Goal: Find specific page/section: Find specific page/section

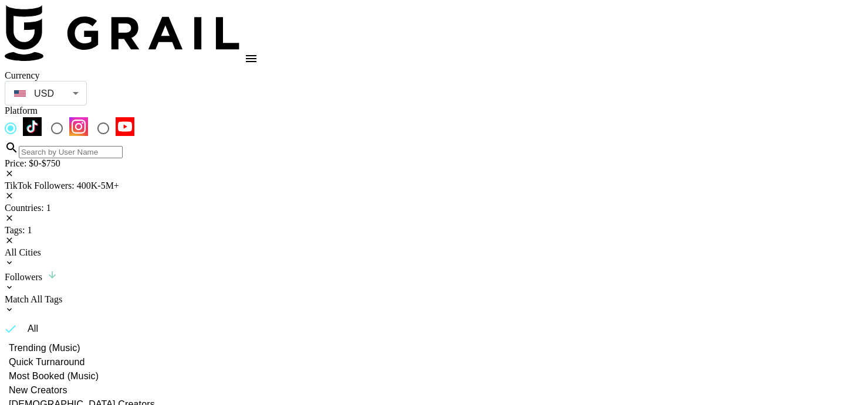
click at [12, 194] on icon at bounding box center [8, 196] width 5 height 5
click at [14, 169] on icon at bounding box center [9, 173] width 9 height 9
click at [65, 158] on div "All Prices" at bounding box center [422, 163] width 835 height 11
type input "250"
drag, startPoint x: 174, startPoint y: 199, endPoint x: 56, endPoint y: 208, distance: 117.7
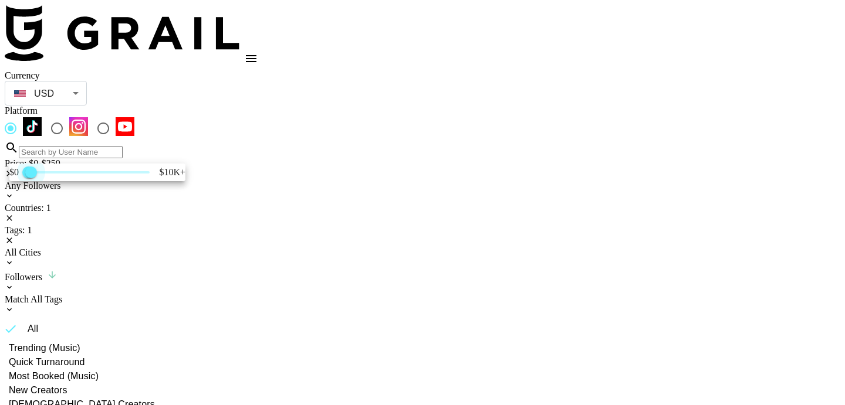
click at [37, 178] on span "250" at bounding box center [31, 173] width 12 height 12
click at [304, 190] on div at bounding box center [422, 202] width 845 height 405
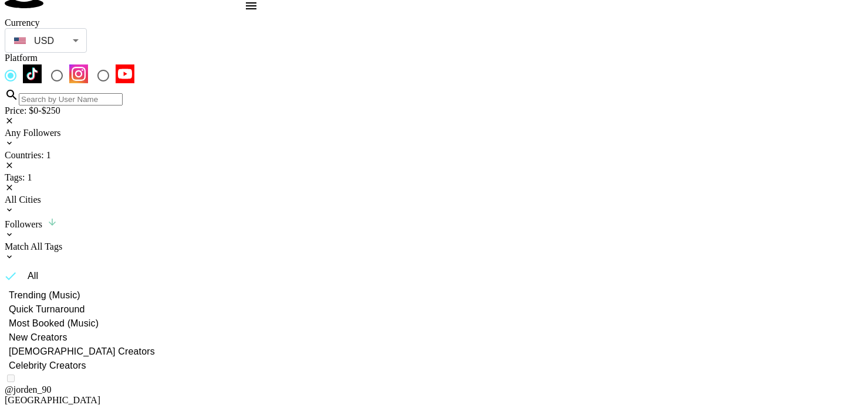
scroll to position [2, 0]
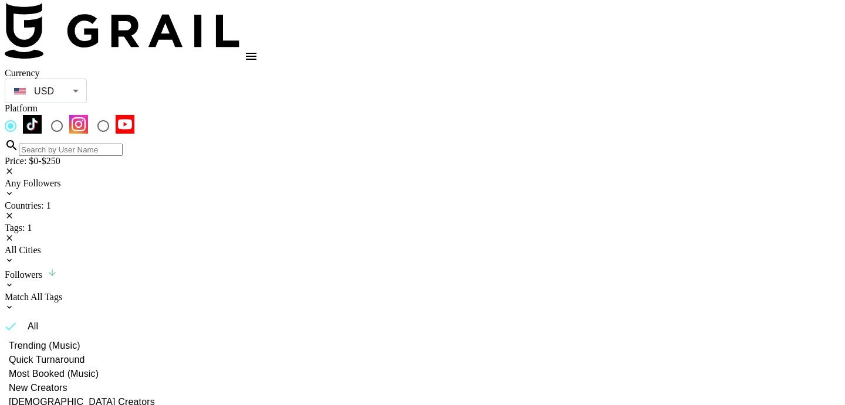
click at [289, 223] on div "Tags: 1" at bounding box center [422, 228] width 835 height 11
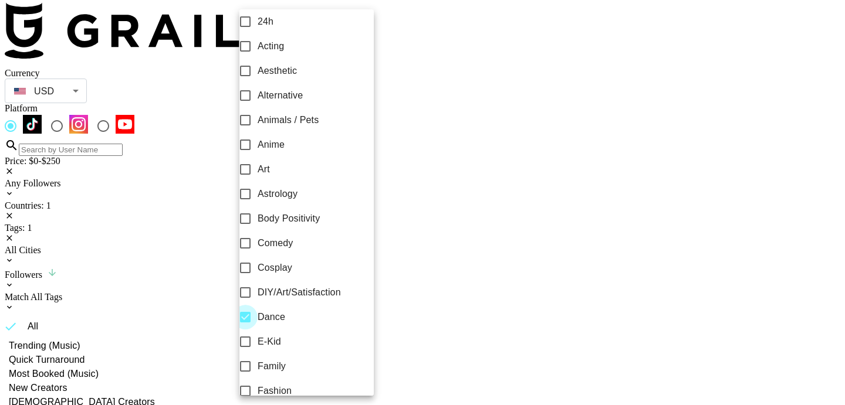
click at [258, 328] on input "Dance" at bounding box center [245, 317] width 25 height 25
checkbox input "false"
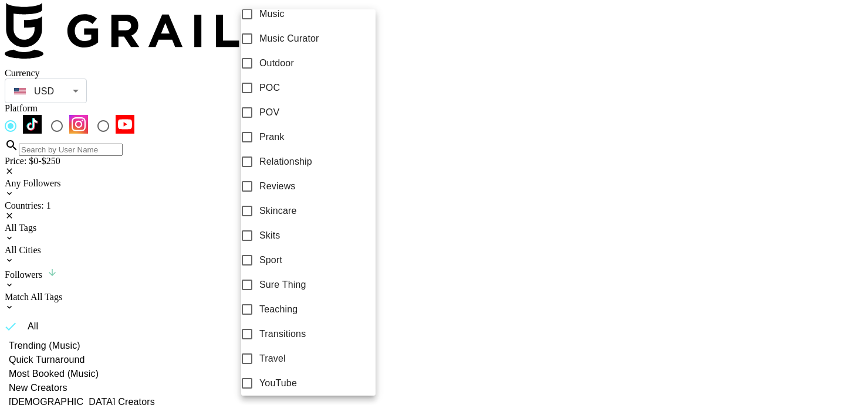
scroll to position [716, 0]
click at [259, 150] on input "Relationship" at bounding box center [247, 162] width 25 height 25
checkbox input "true"
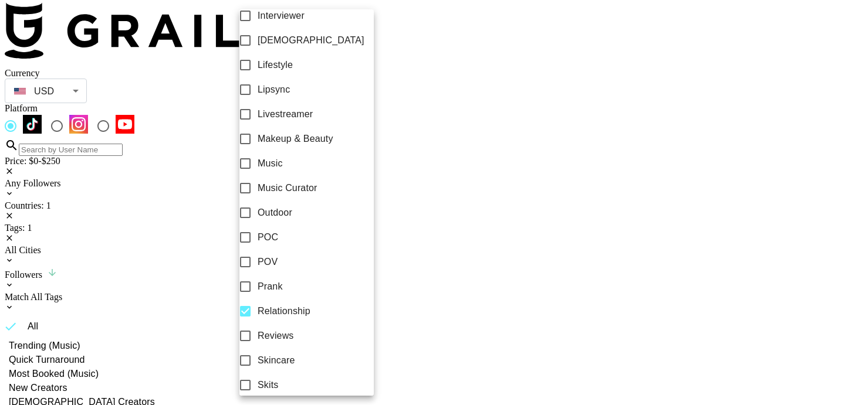
scroll to position [551, 0]
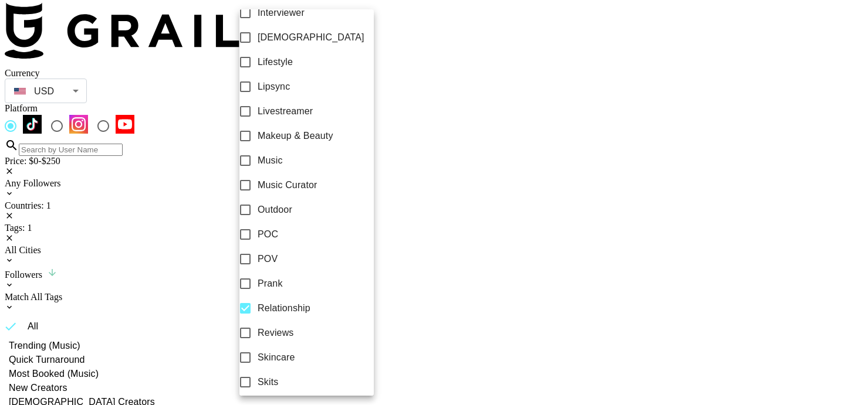
click at [404, 236] on div at bounding box center [422, 202] width 845 height 405
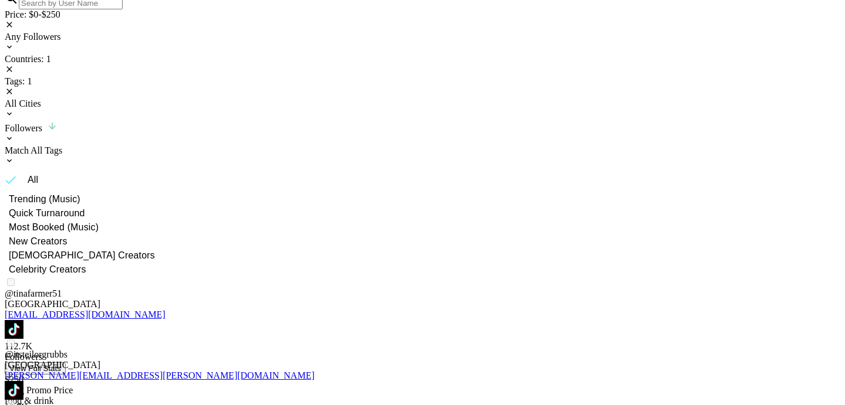
scroll to position [194, 0]
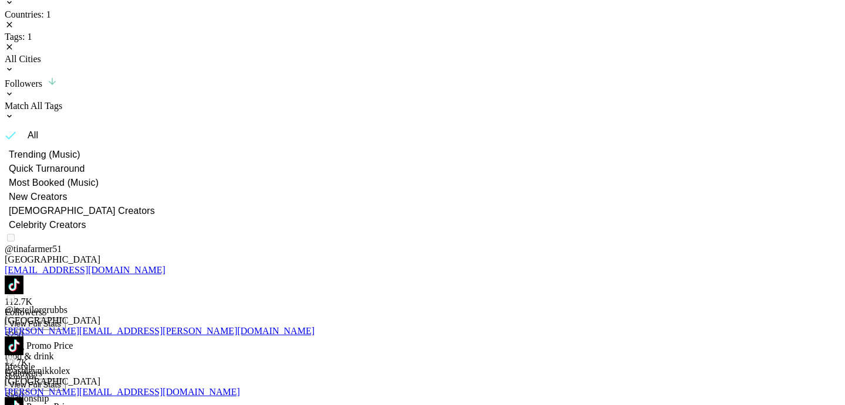
click at [23, 286] on link at bounding box center [14, 291] width 19 height 10
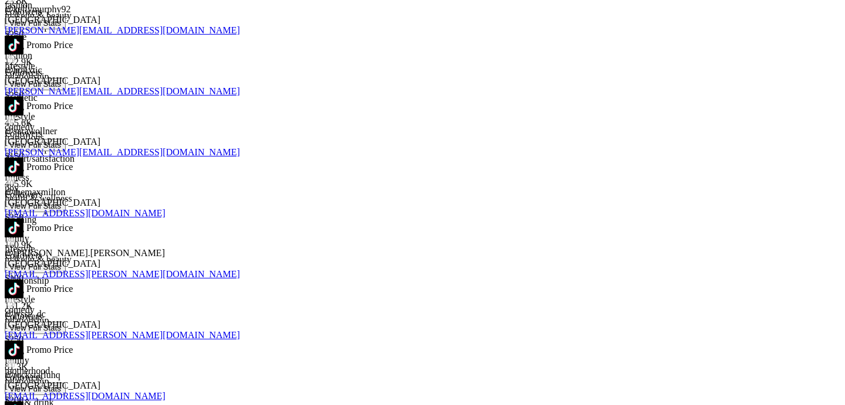
scroll to position [1678, 0]
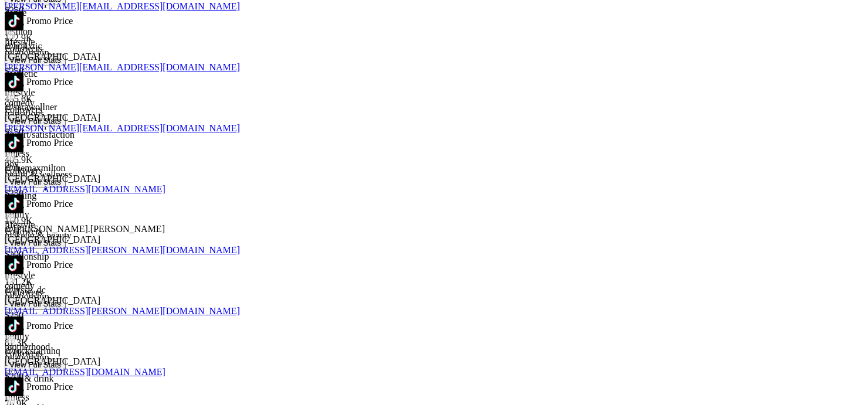
click at [23, 378] on img at bounding box center [14, 387] width 19 height 19
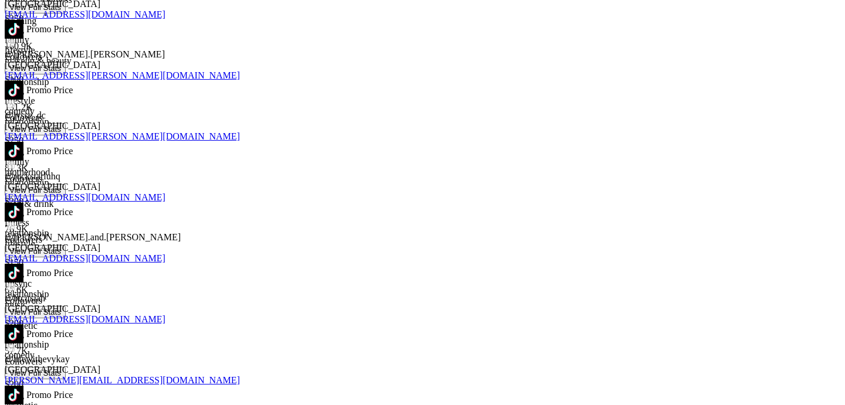
scroll to position [1886, 0]
